Goal: Information Seeking & Learning: Learn about a topic

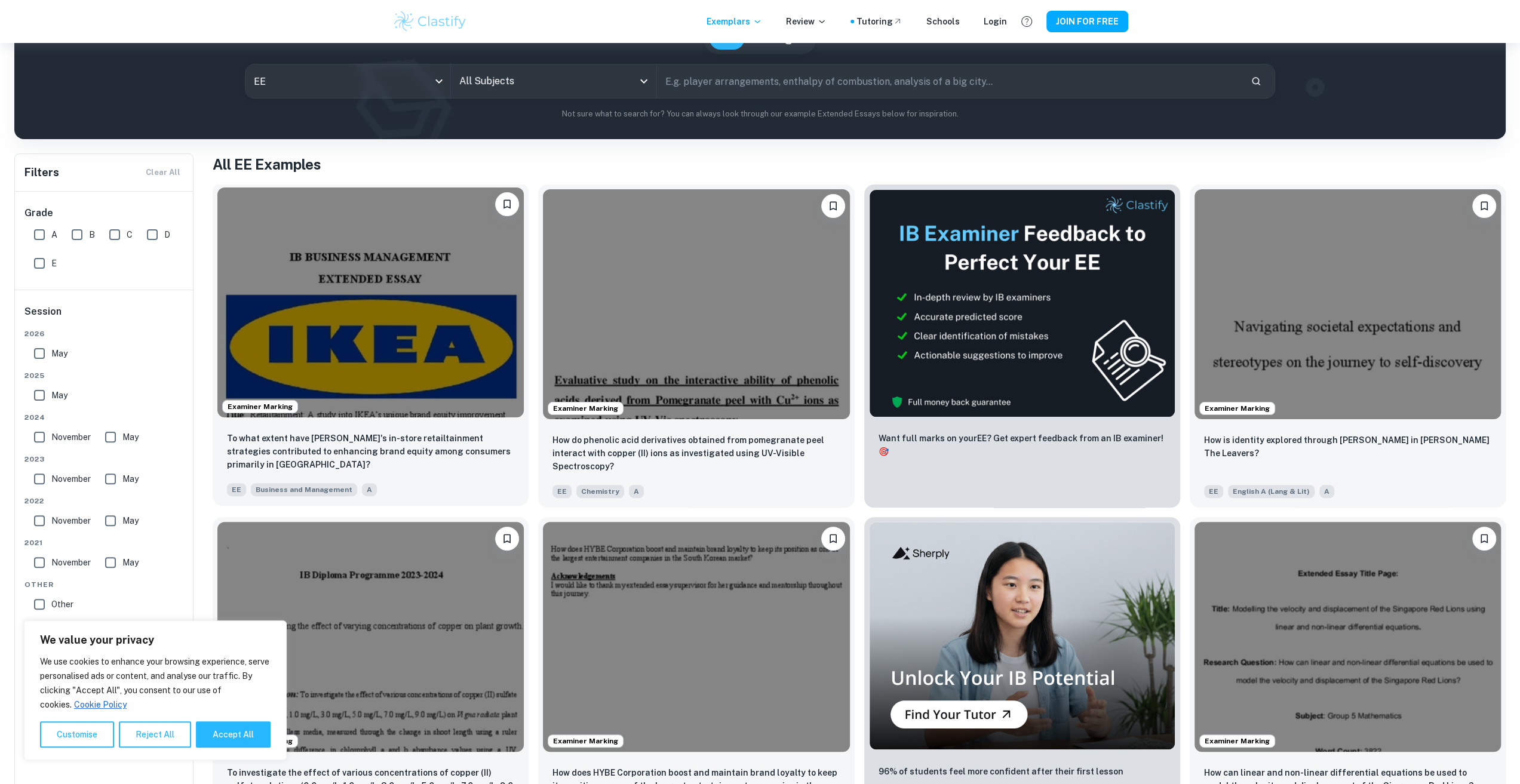
scroll to position [179, 0]
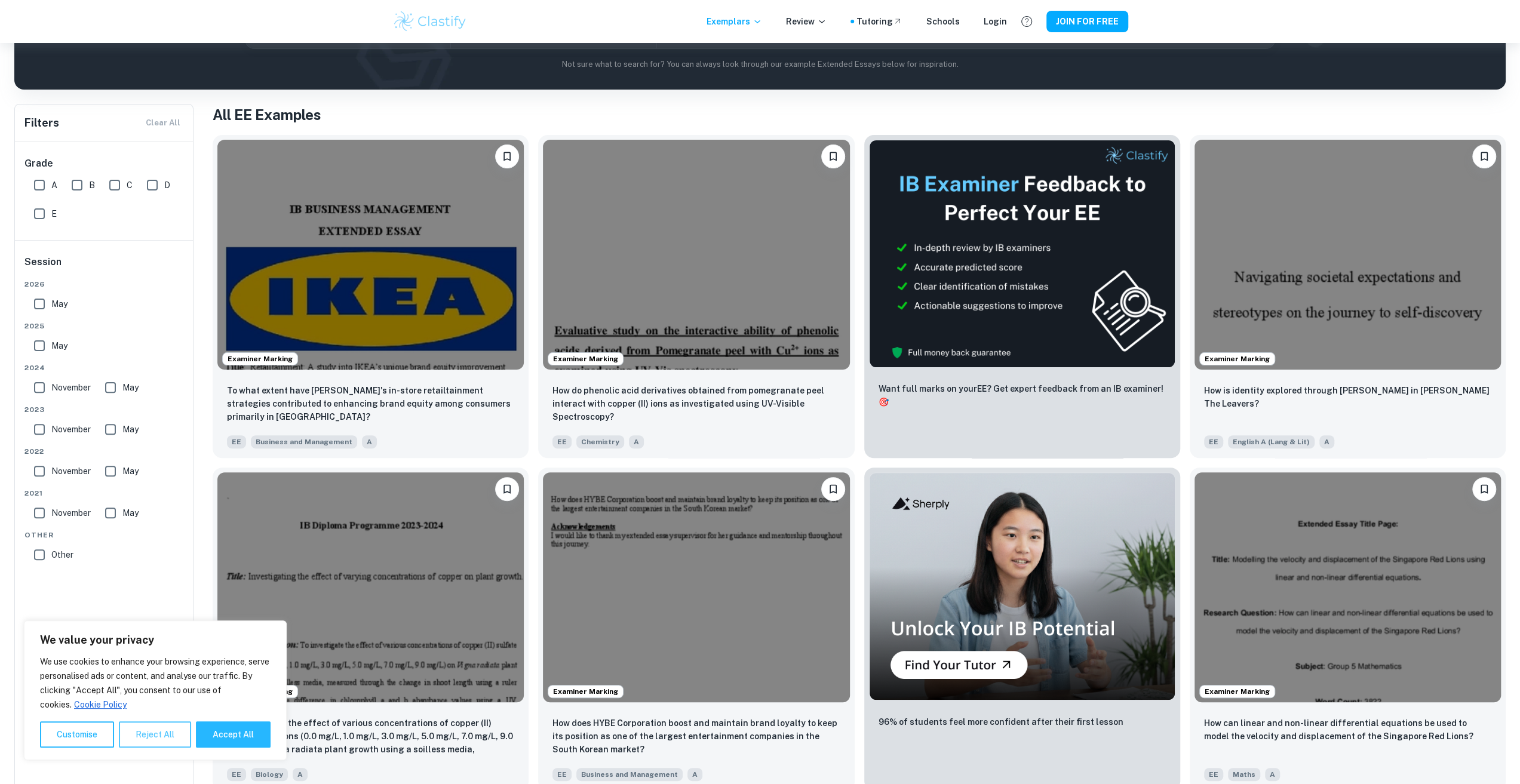
click at [132, 727] on button "Reject All" at bounding box center [155, 734] width 73 height 26
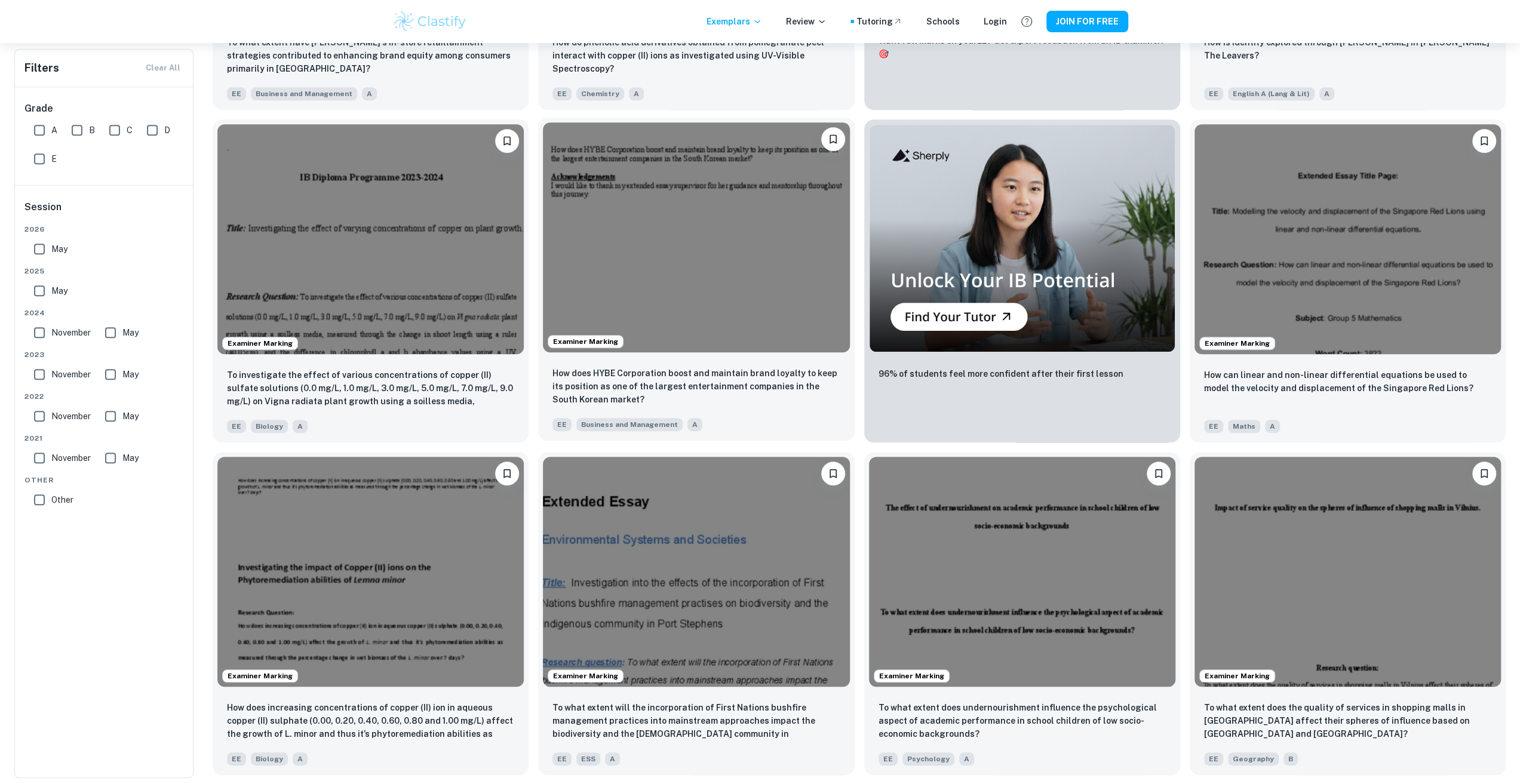
scroll to position [597, 0]
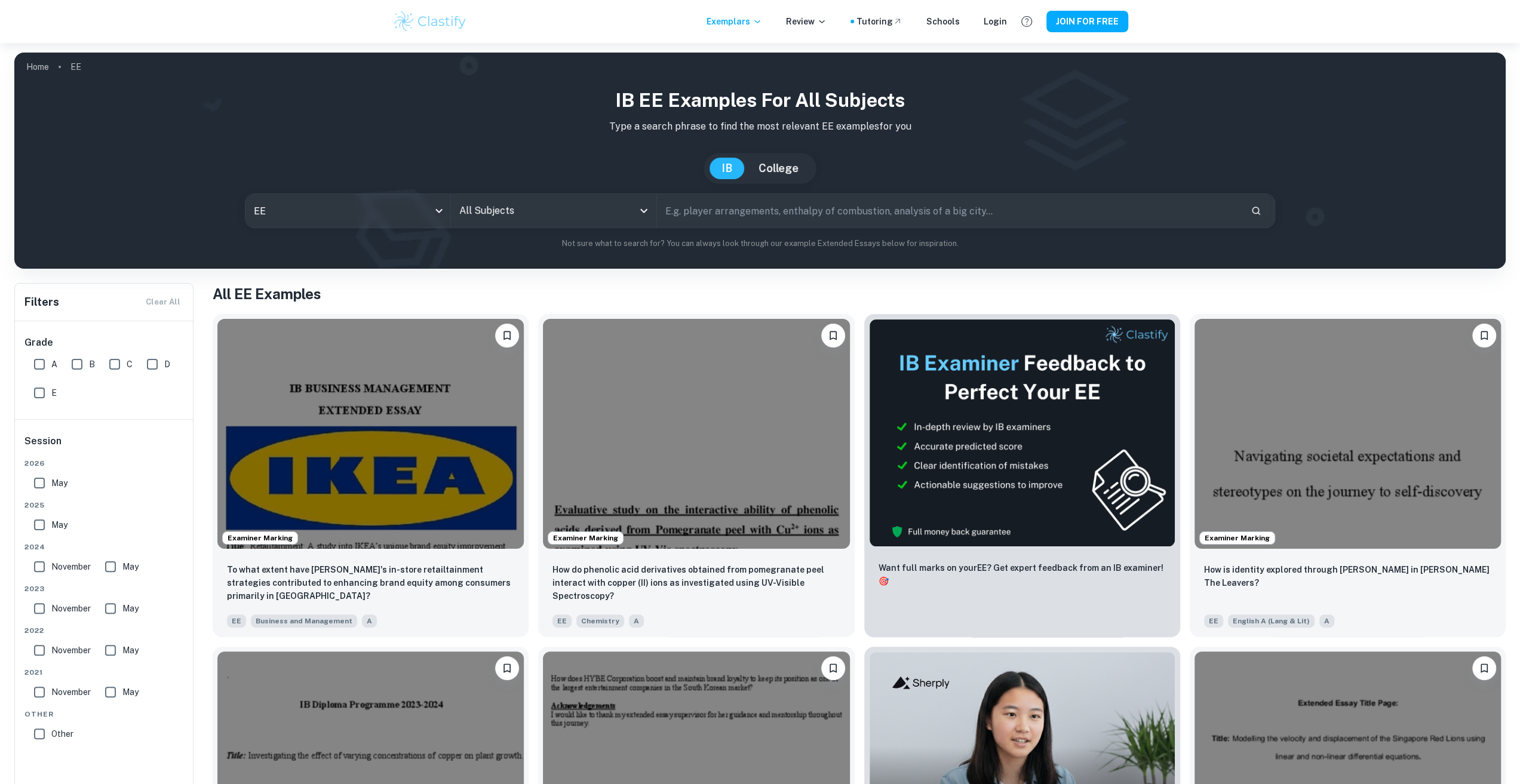
click at [539, 199] on input "All Subjects" at bounding box center [545, 211] width 177 height 22
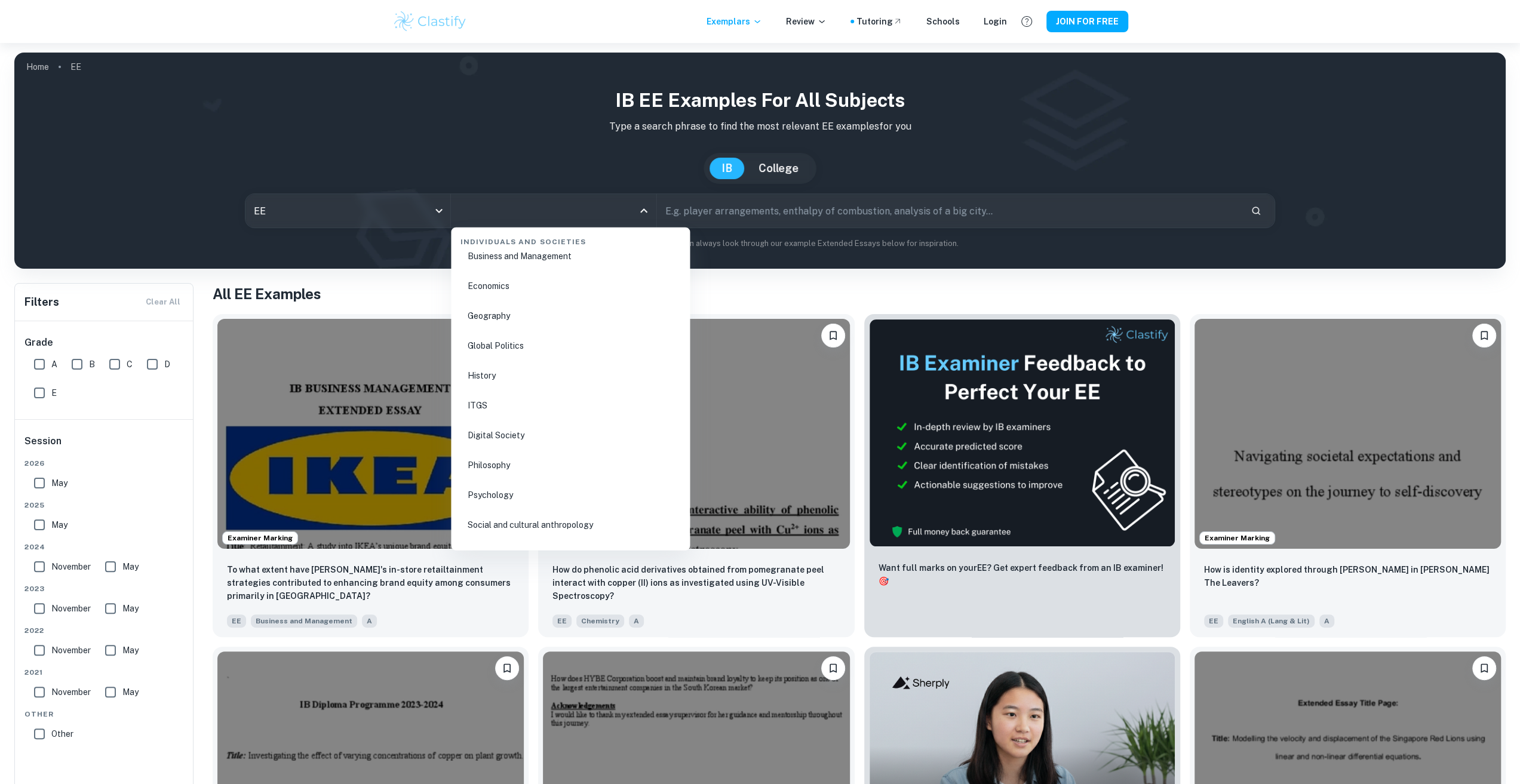
scroll to position [1373, 0]
click at [523, 445] on li "History" at bounding box center [570, 435] width 229 height 27
type input "History"
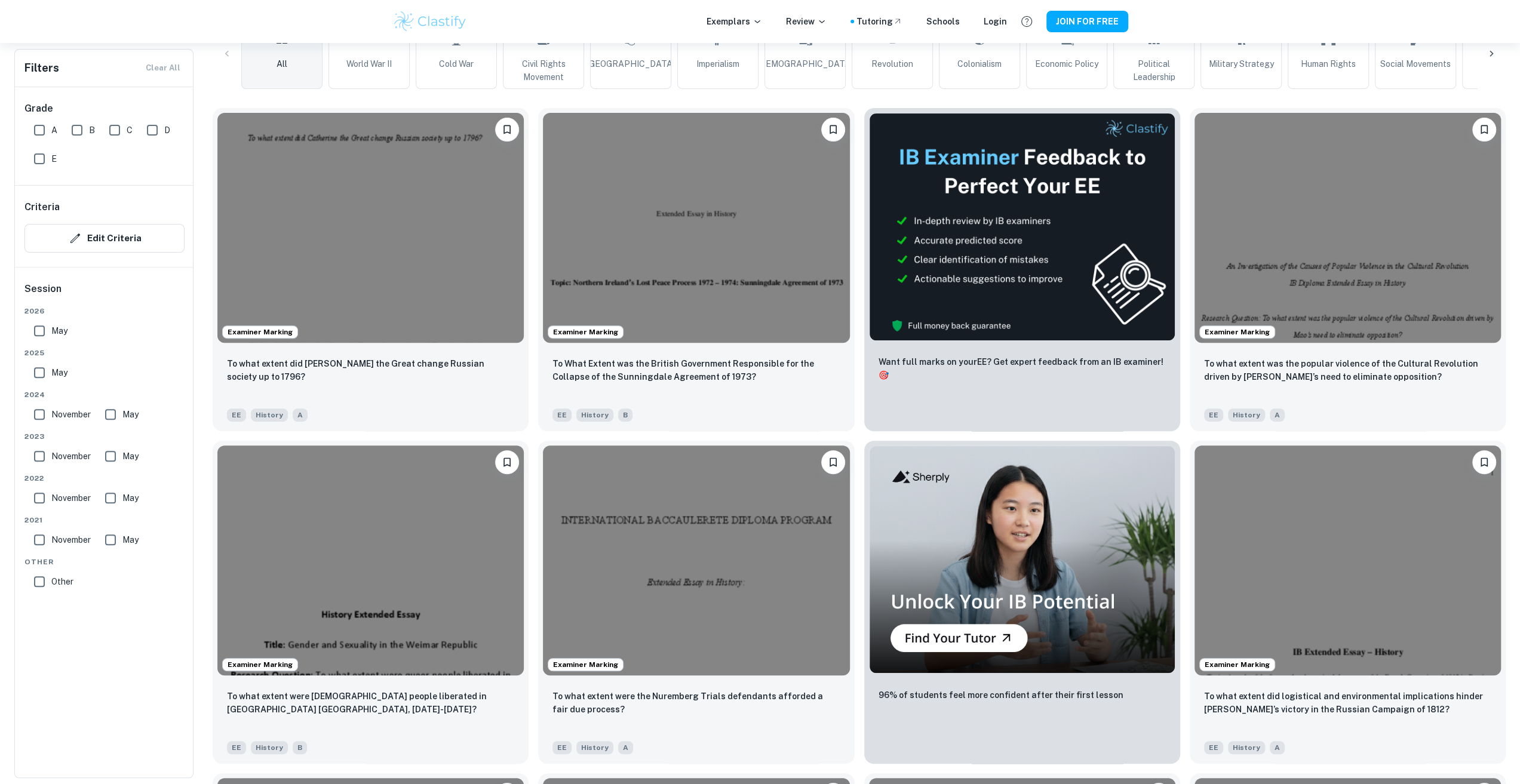
scroll to position [358, 0]
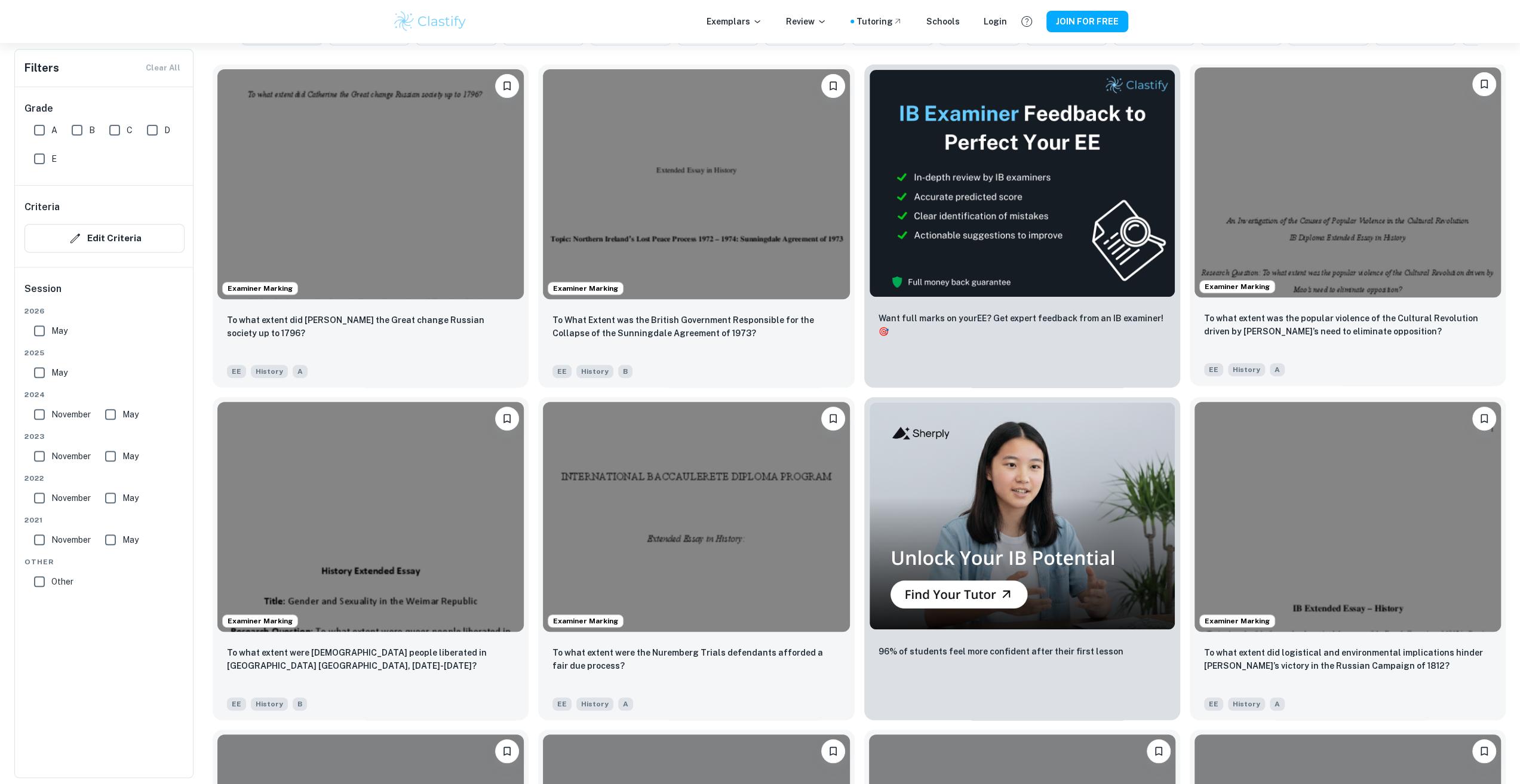
click at [1397, 299] on div "Examiner Marking" at bounding box center [1348, 183] width 316 height 239
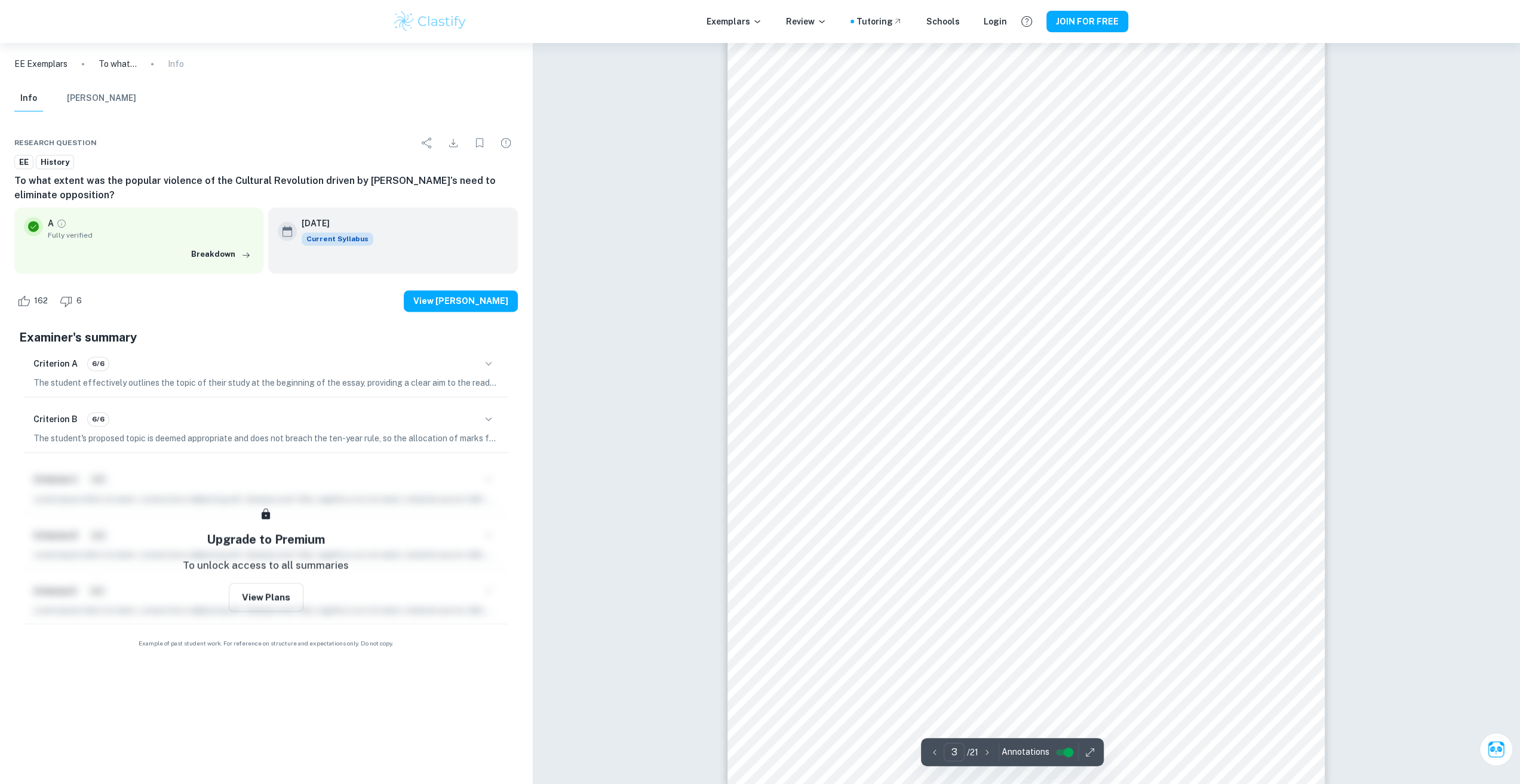
scroll to position [1791, 0]
click at [222, 376] on p "The student effectively outlines the topic of their study at the beginning of t…" at bounding box center [266, 383] width 465 height 13
click at [495, 357] on icon "button" at bounding box center [488, 364] width 14 height 14
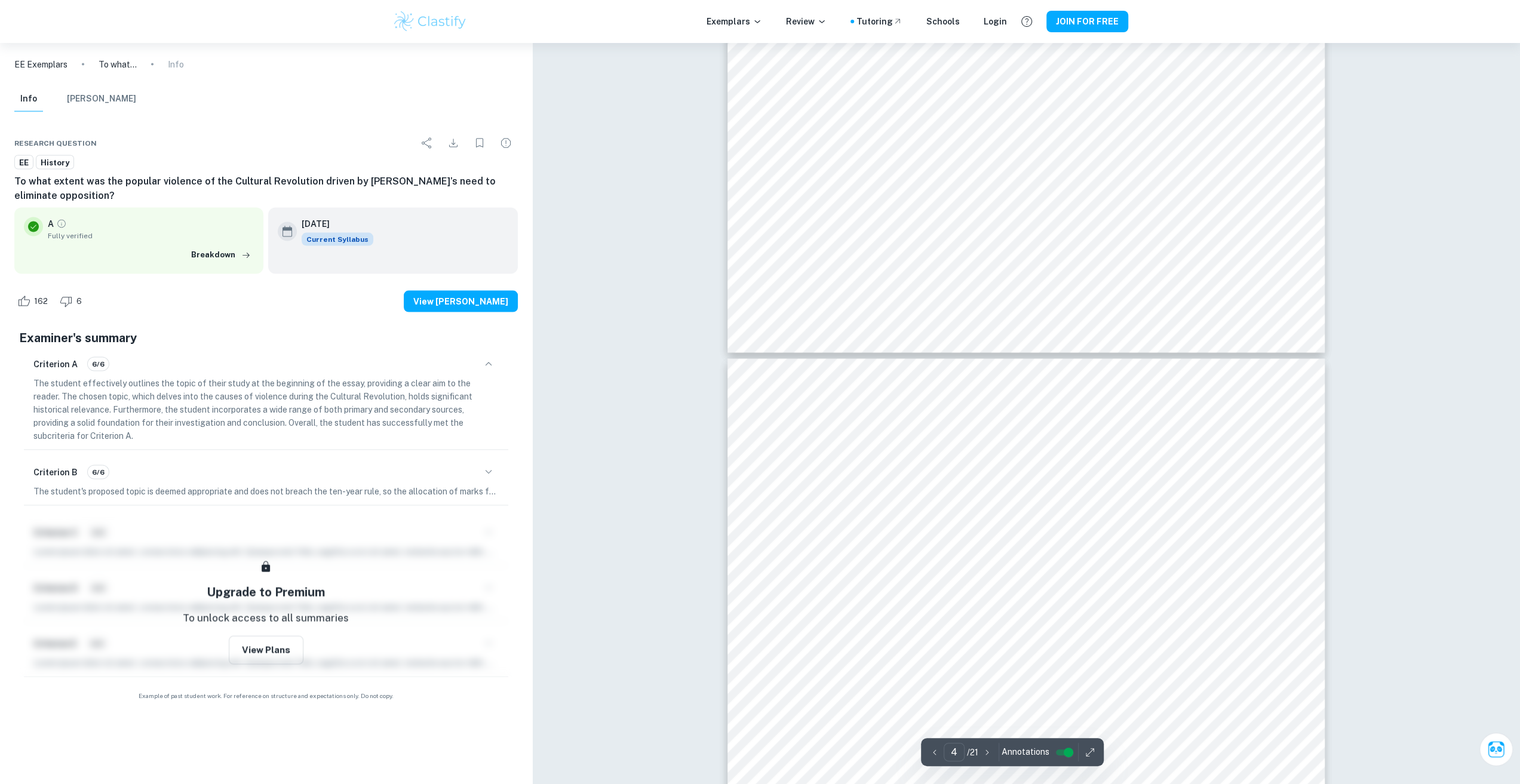
scroll to position [2328, 0]
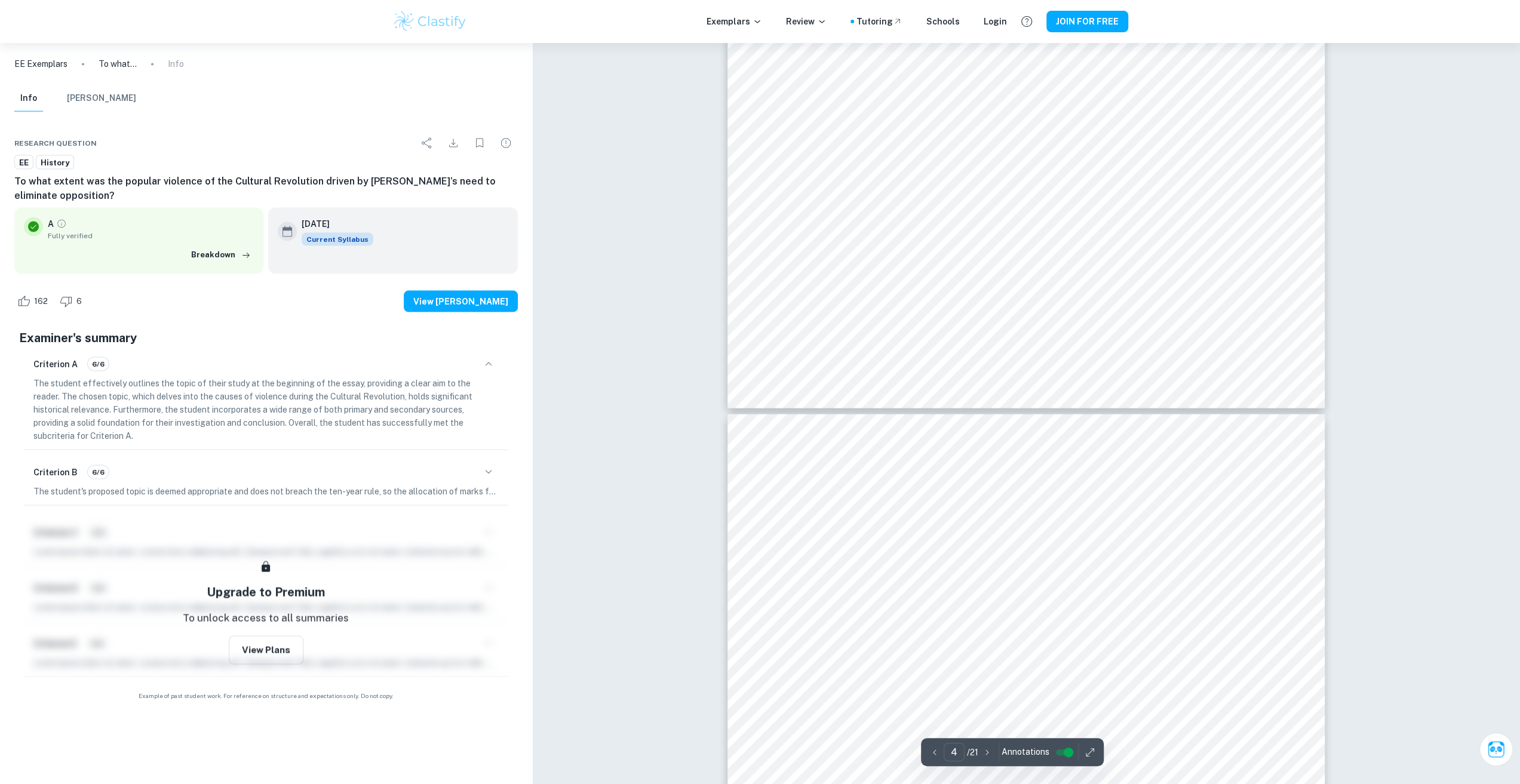
type input "3"
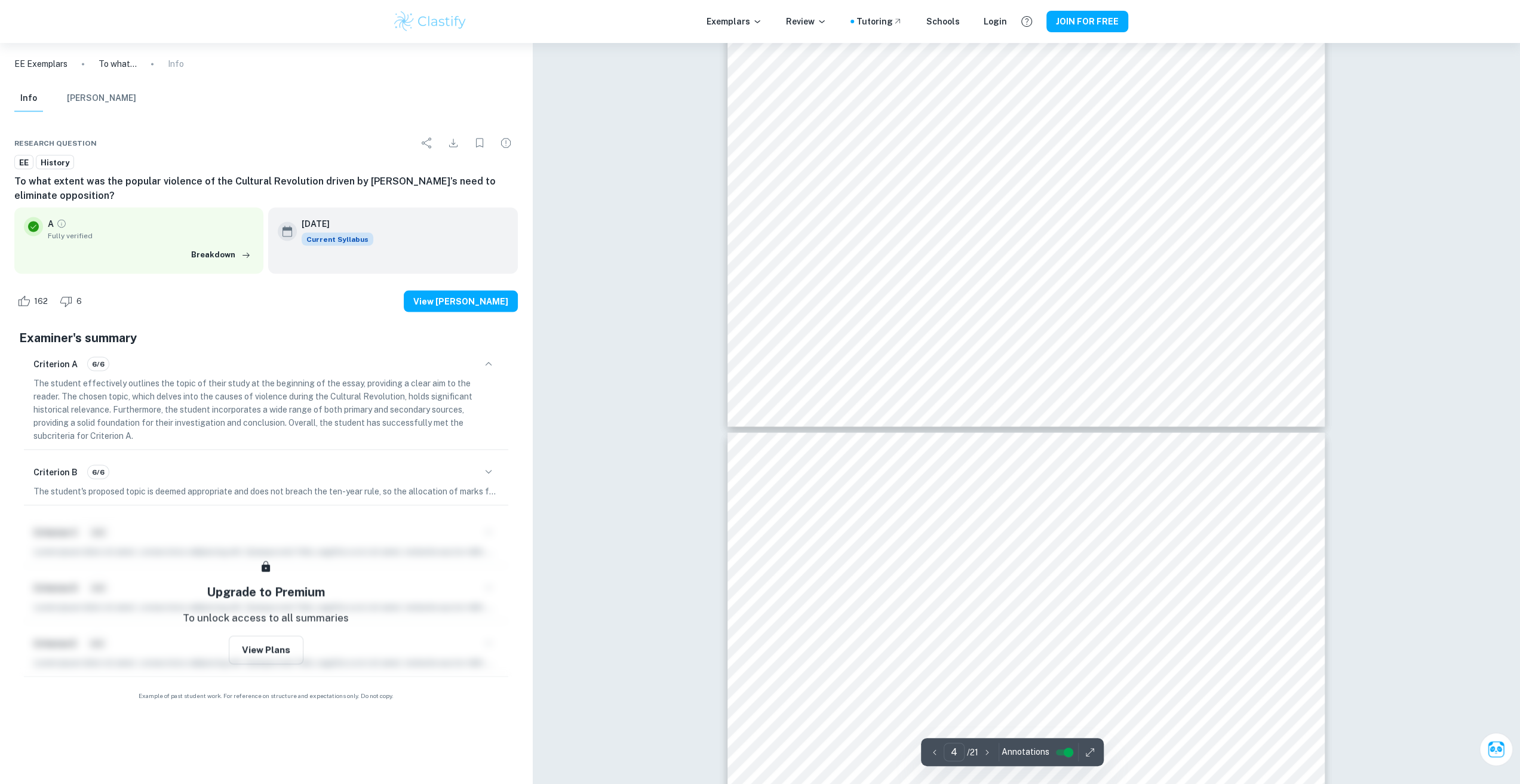
scroll to position [2208, 0]
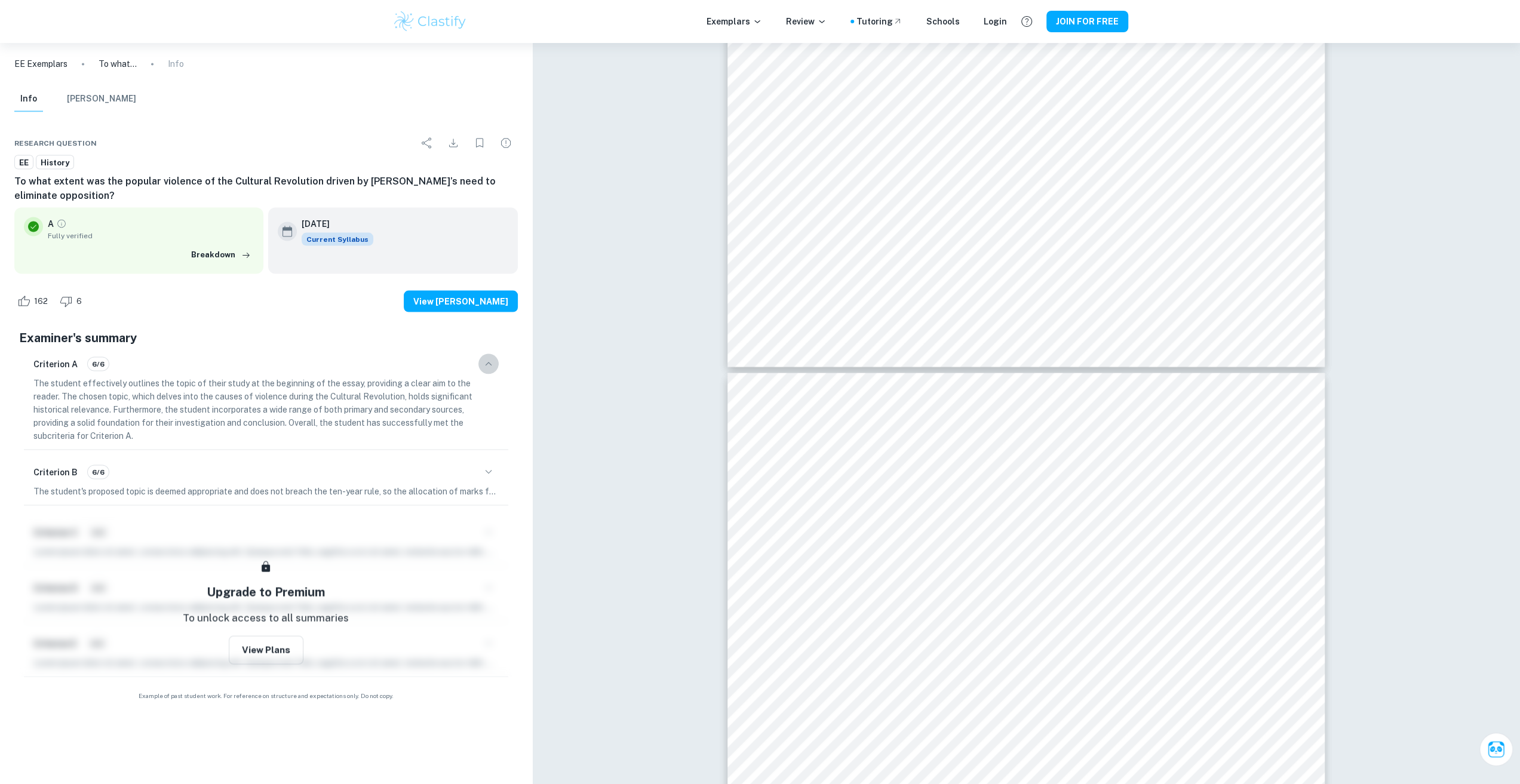
click at [491, 357] on button "button" at bounding box center [488, 363] width 20 height 20
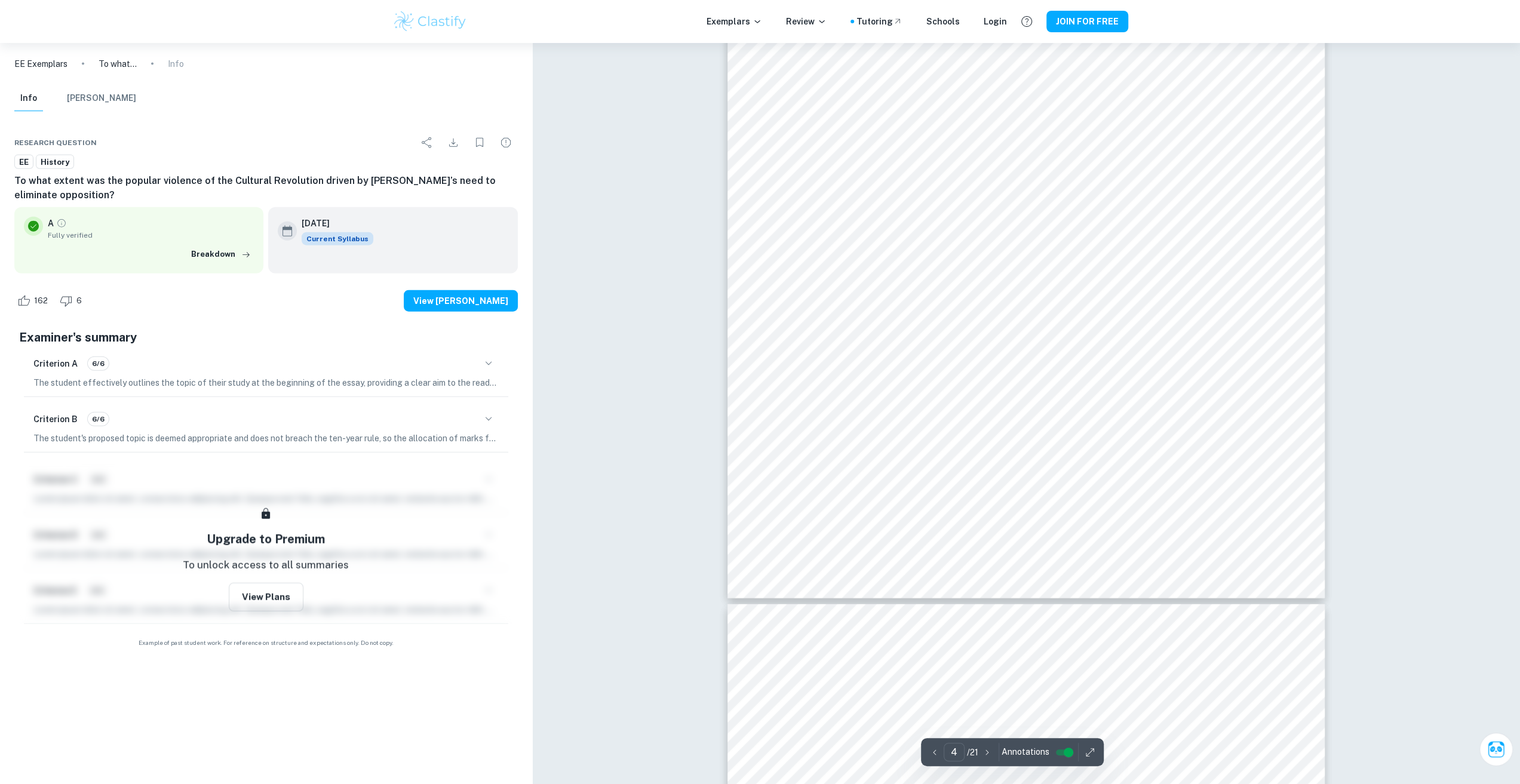
scroll to position [2827, 0]
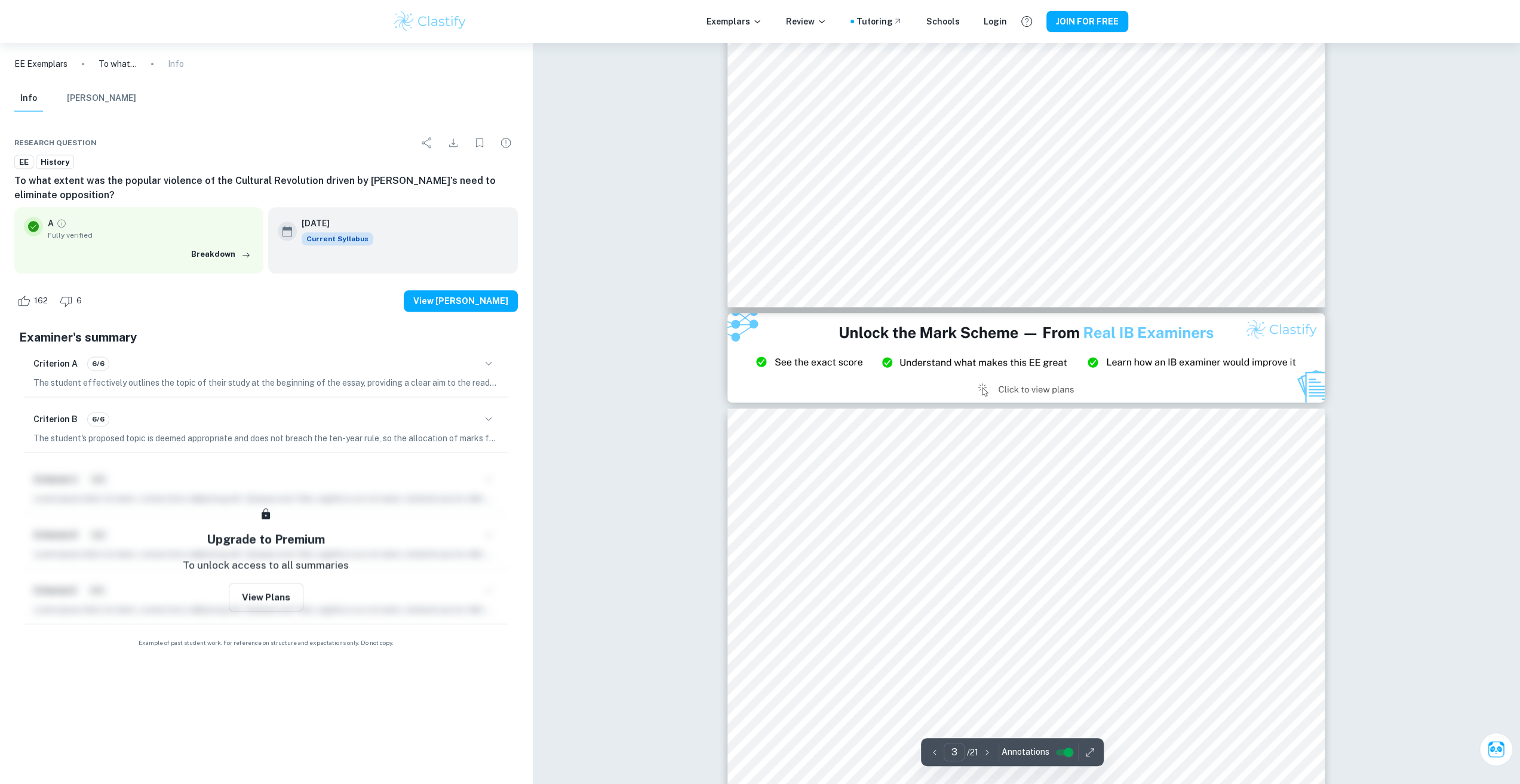
type input "2"
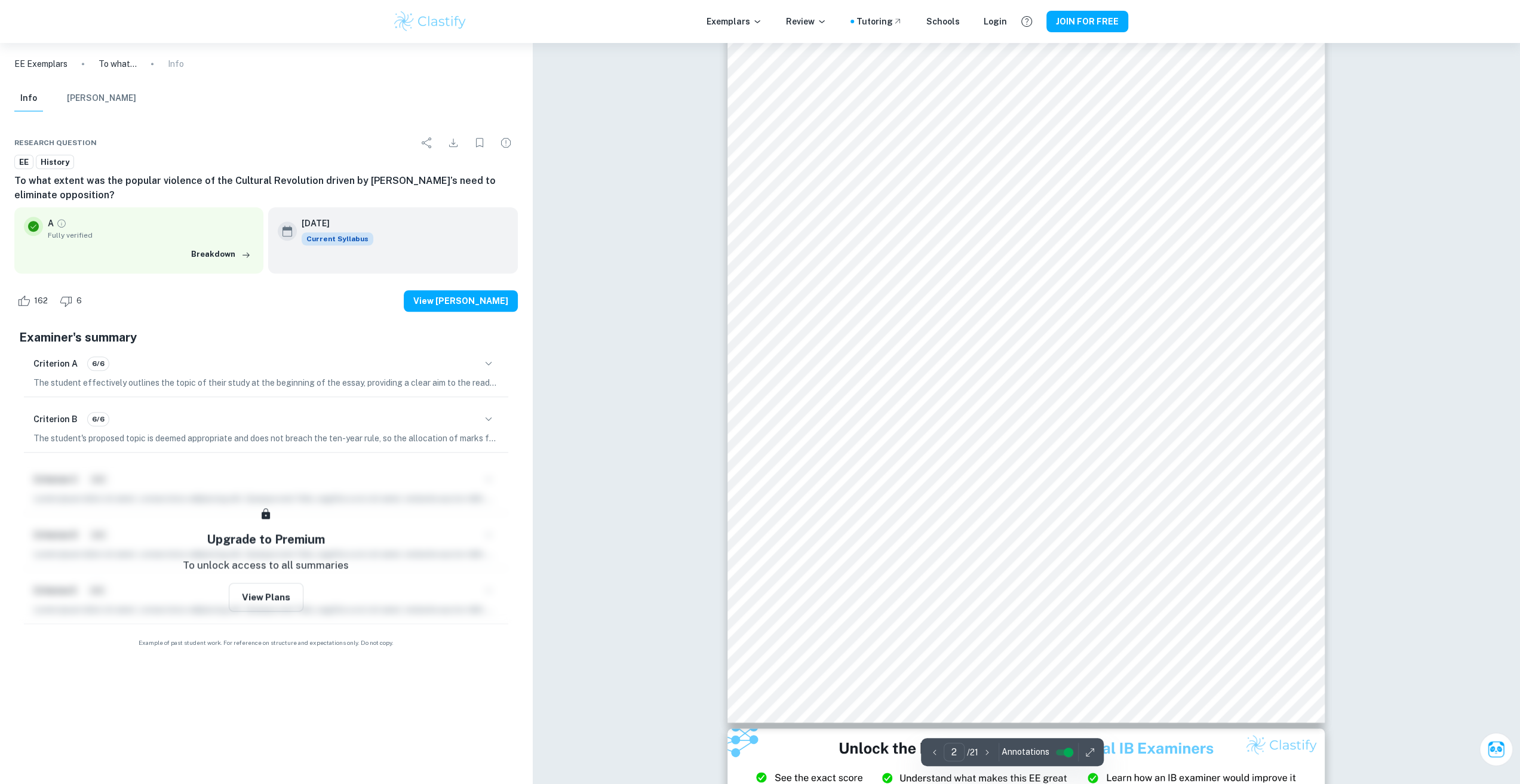
scroll to position [917, 0]
